Goal: Information Seeking & Learning: Learn about a topic

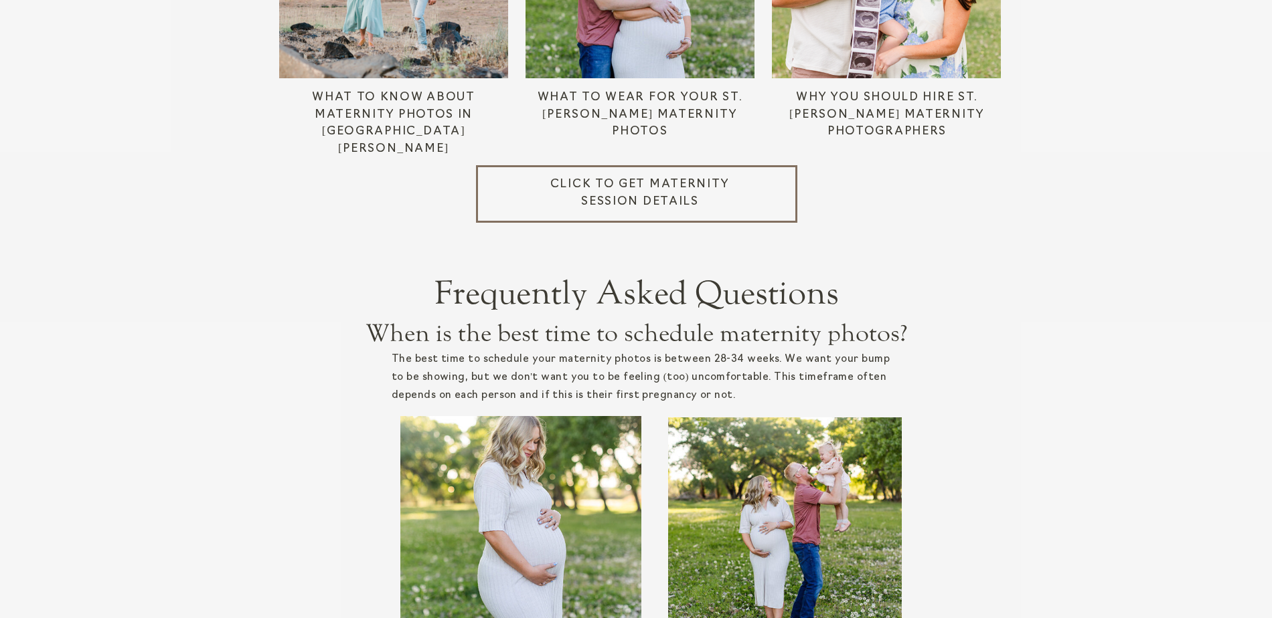
scroll to position [2570, 0]
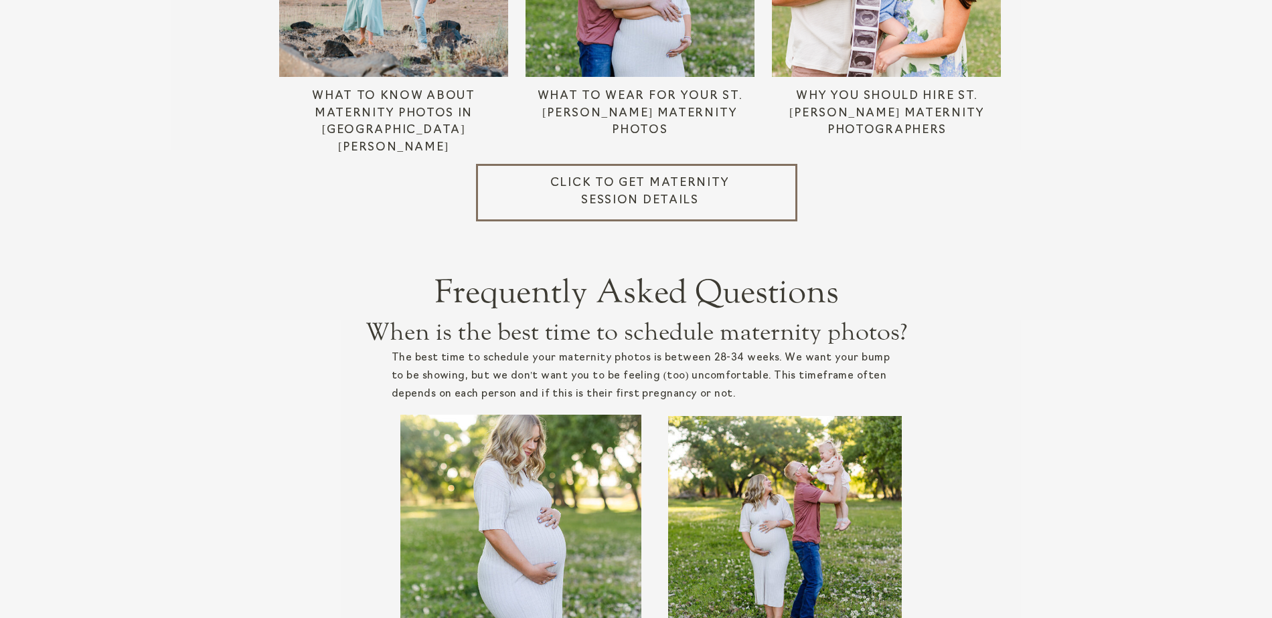
click at [627, 195] on h3 "Click to get maternity session details" at bounding box center [640, 193] width 214 height 36
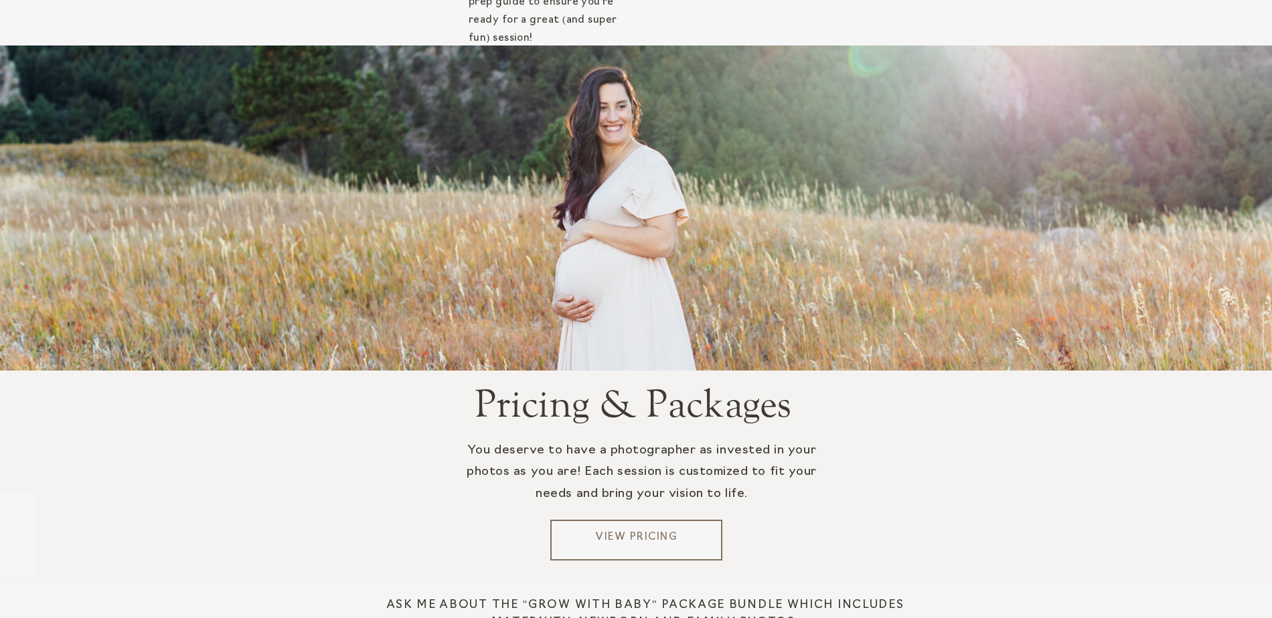
scroll to position [1606, 0]
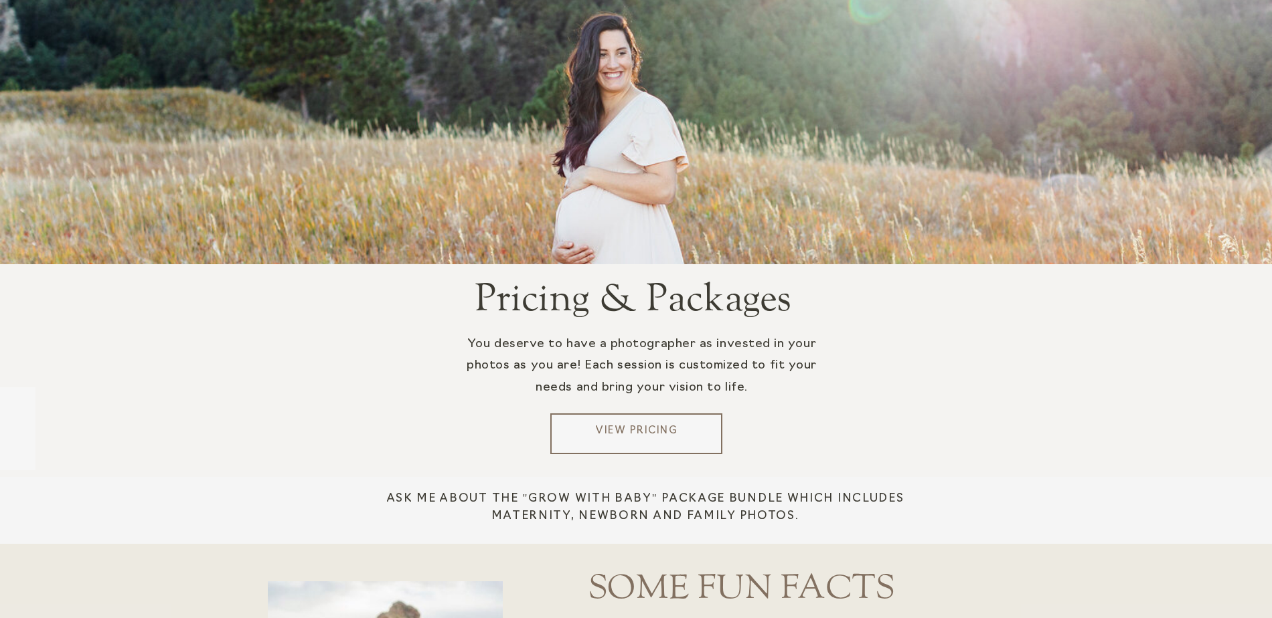
click at [616, 430] on p "View Pricing" at bounding box center [635, 434] width 161 height 20
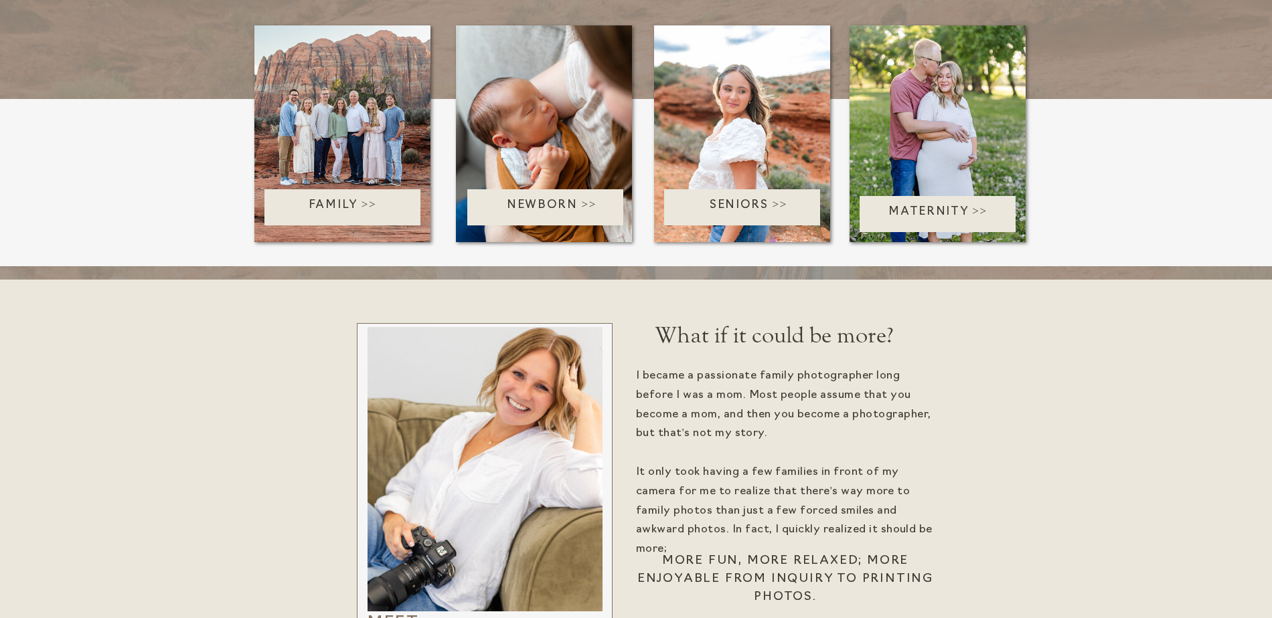
scroll to position [2971, 0]
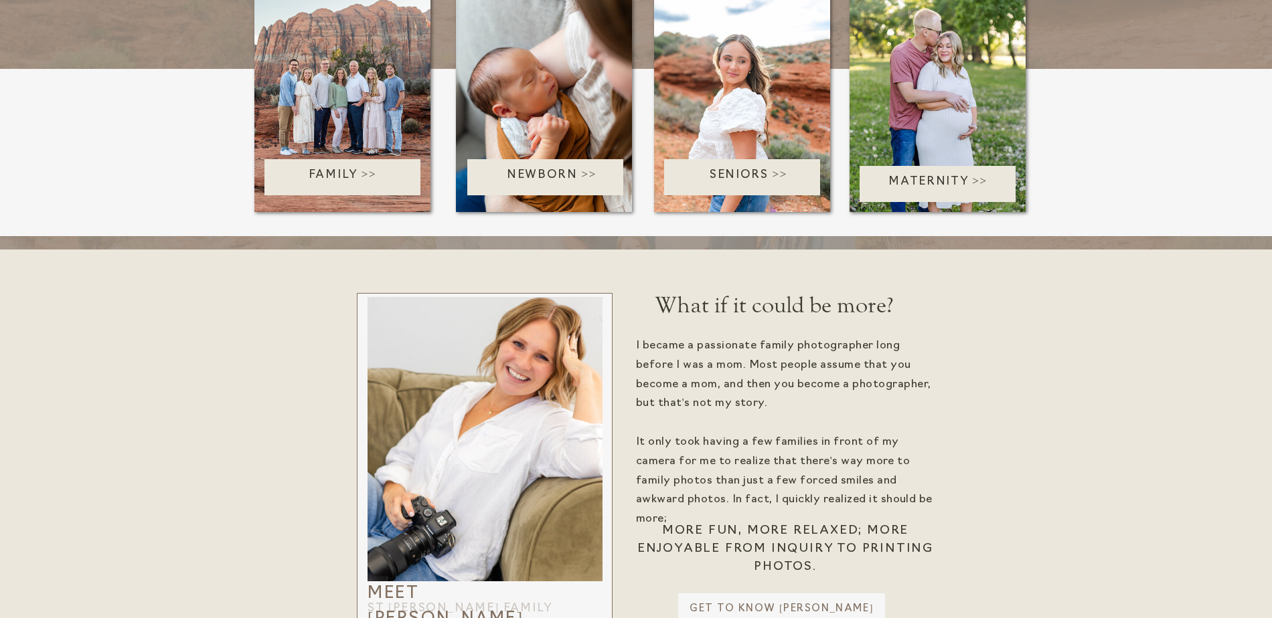
click at [947, 181] on p "Maternity >>" at bounding box center [937, 183] width 169 height 21
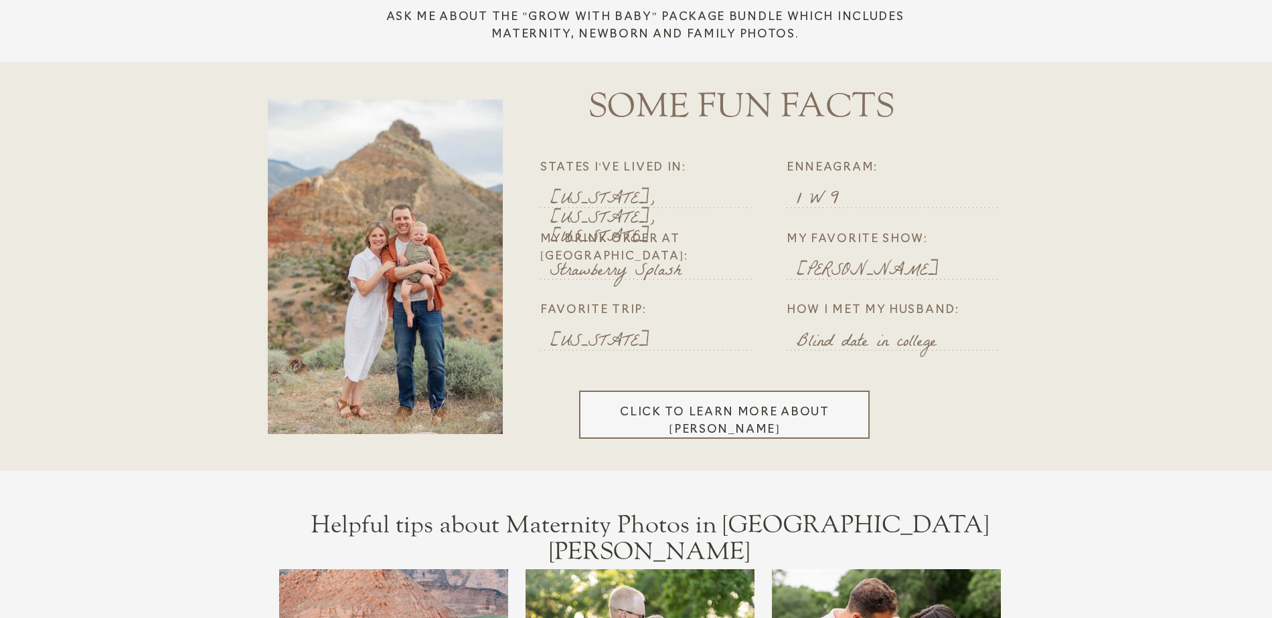
scroll to position [1526, 0]
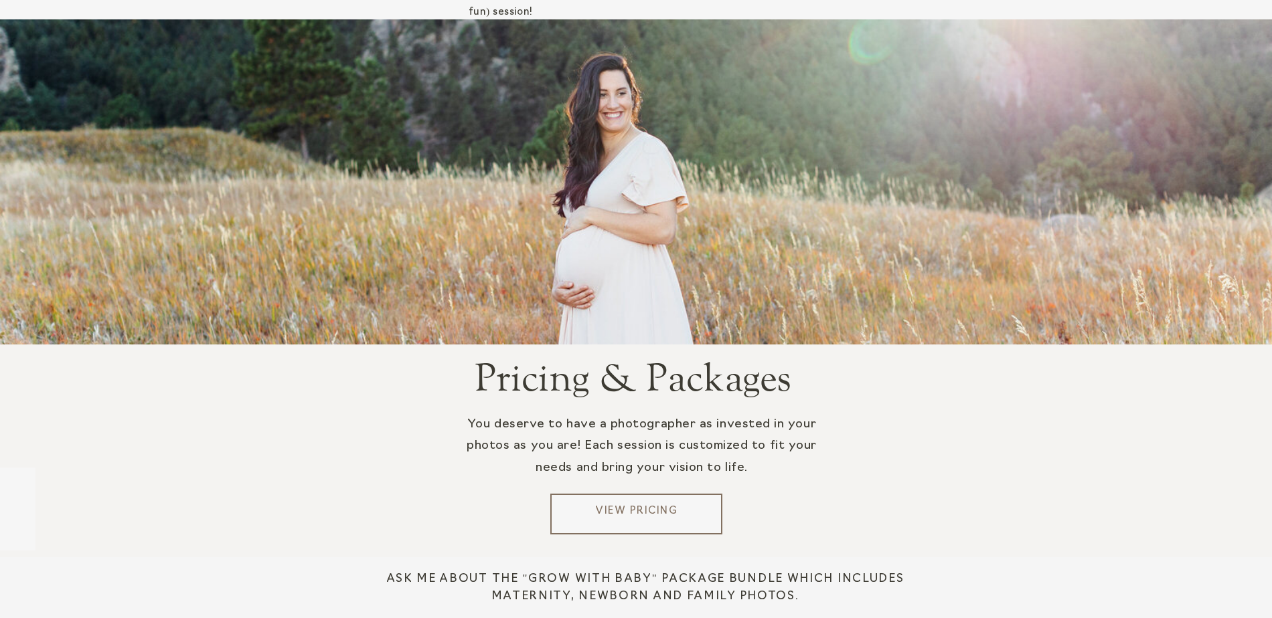
click at [632, 507] on p "View Pricing" at bounding box center [635, 515] width 161 height 20
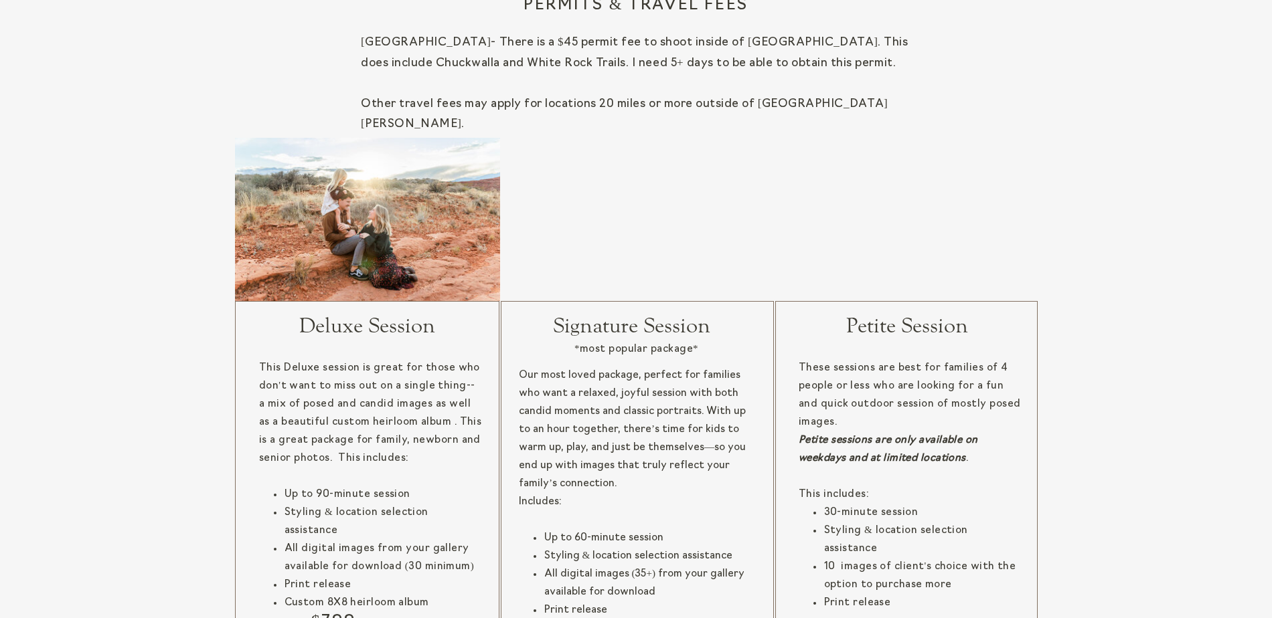
scroll to position [1285, 0]
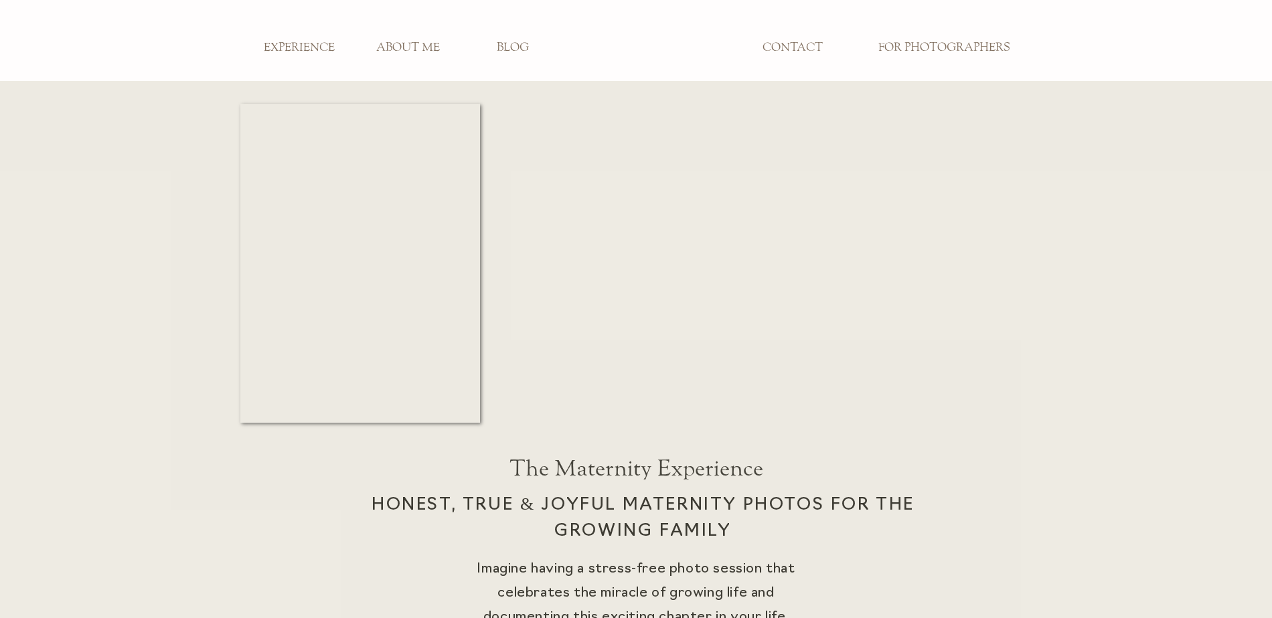
scroll to position [1526, 0]
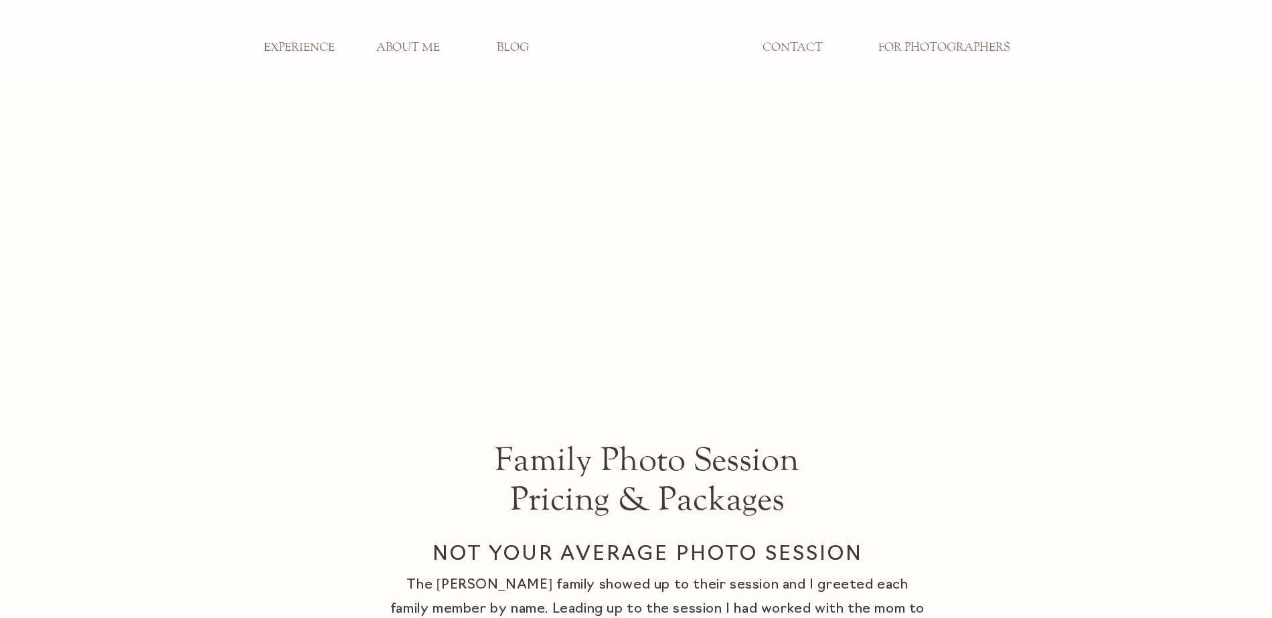
scroll to position [2971, 0]
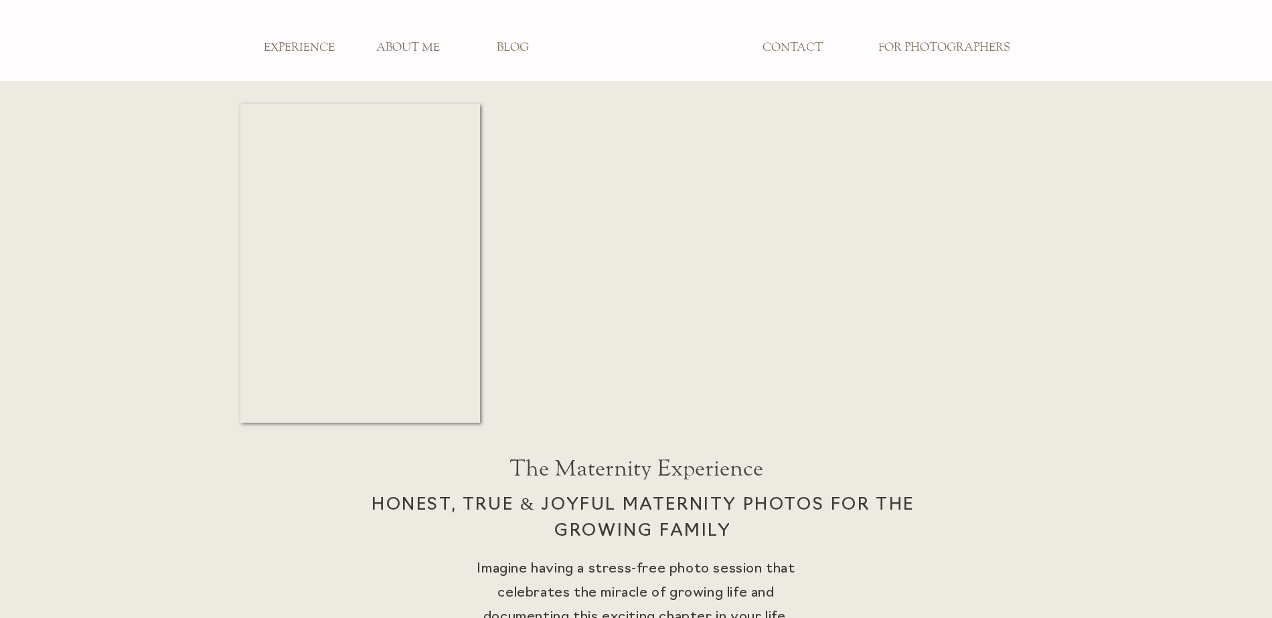
scroll to position [1606, 0]
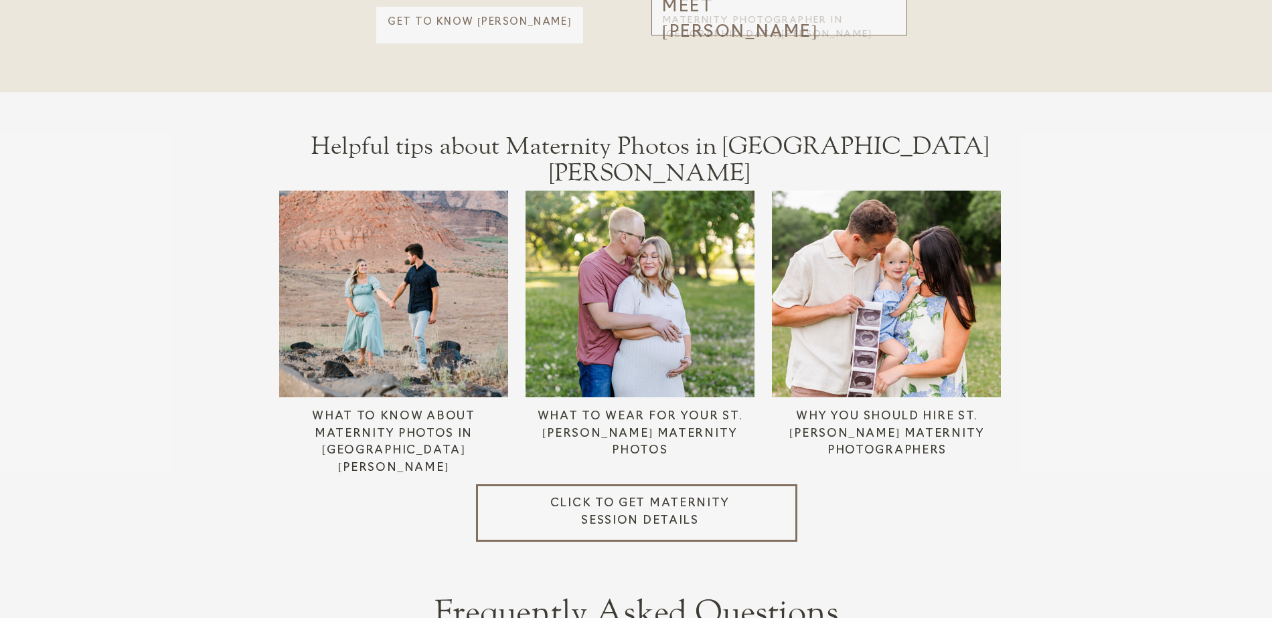
scroll to position [2249, 0]
